Goal: Navigation & Orientation: Go to known website

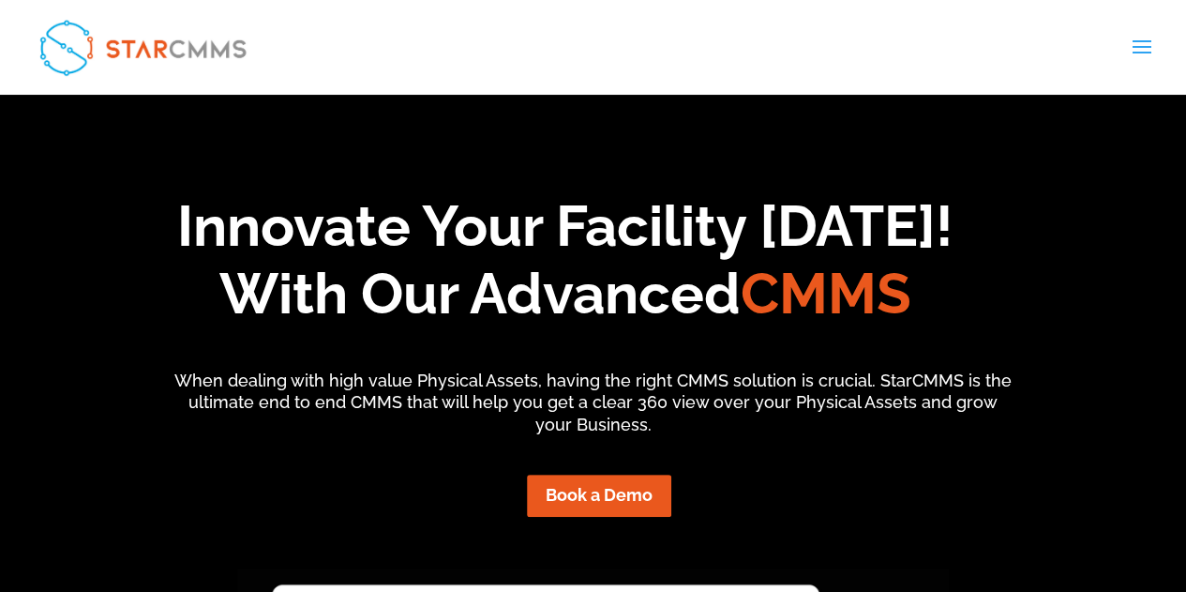
click at [163, 51] on img at bounding box center [142, 47] width 225 height 74
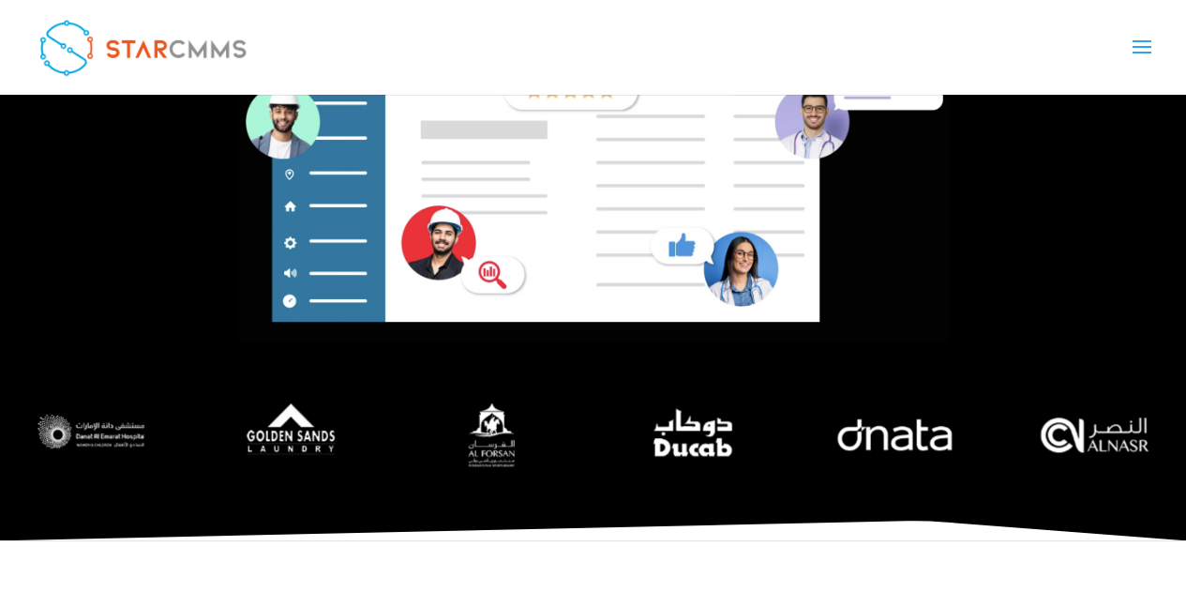
scroll to position [655, 0]
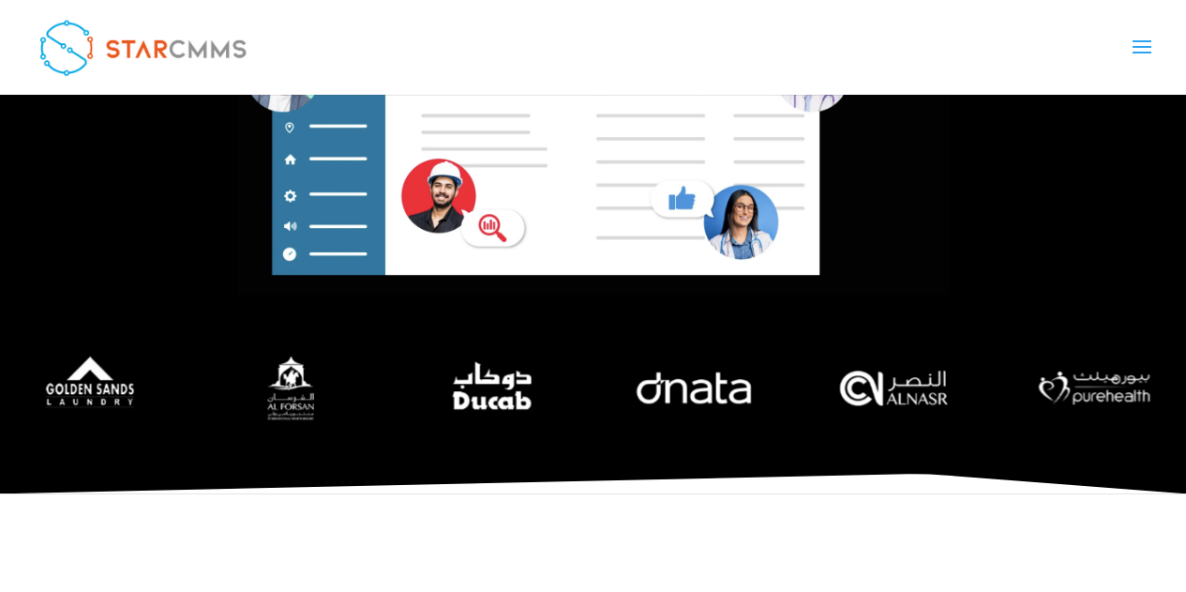
click at [140, 37] on img at bounding box center [142, 47] width 225 height 74
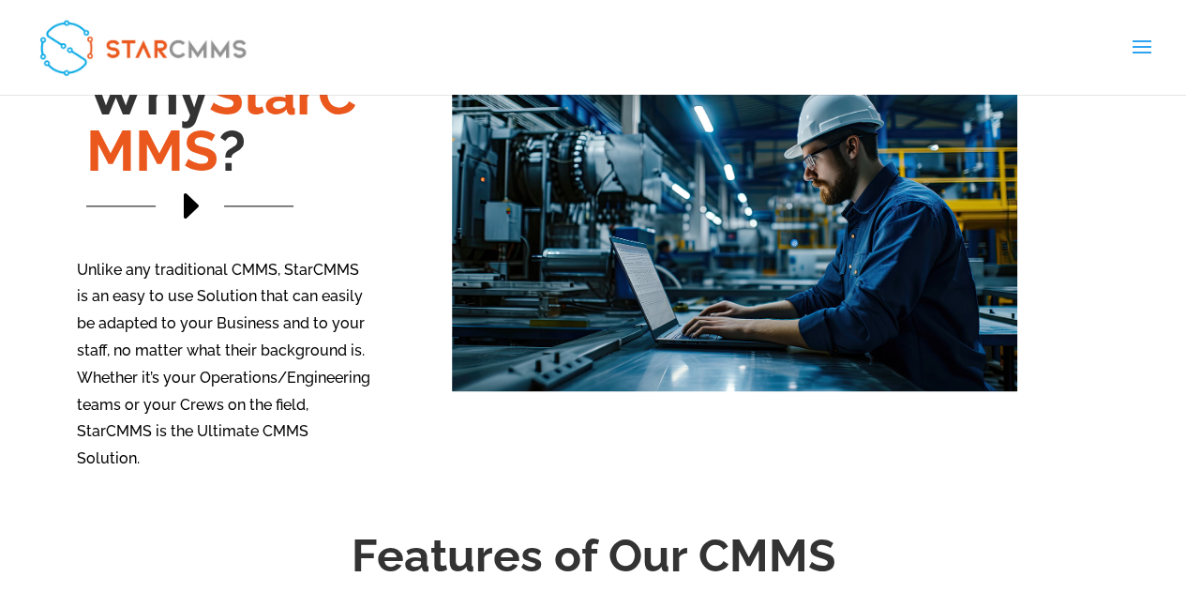
scroll to position [1217, 0]
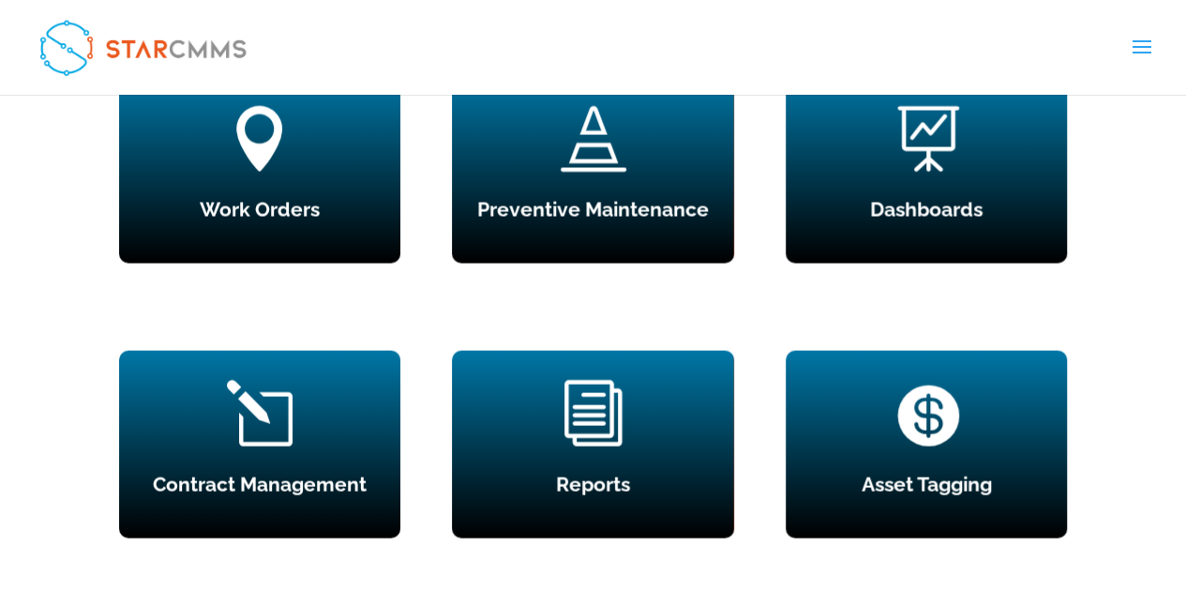
scroll to position [1782, 0]
